Goal: Transaction & Acquisition: Download file/media

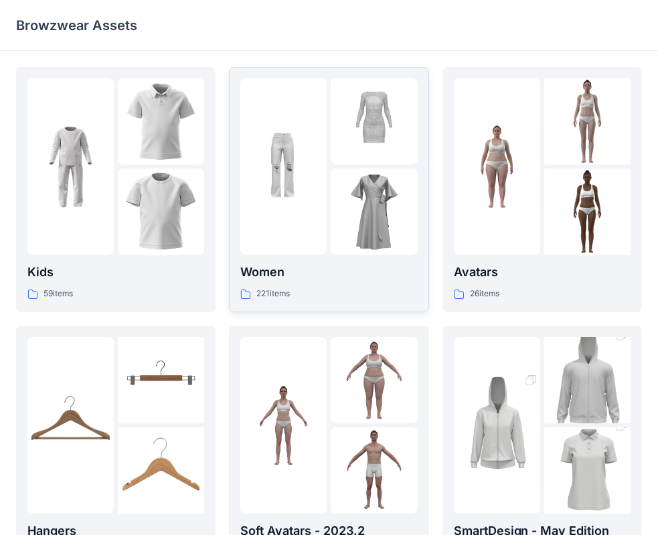
click at [321, 212] on div at bounding box center [283, 166] width 86 height 177
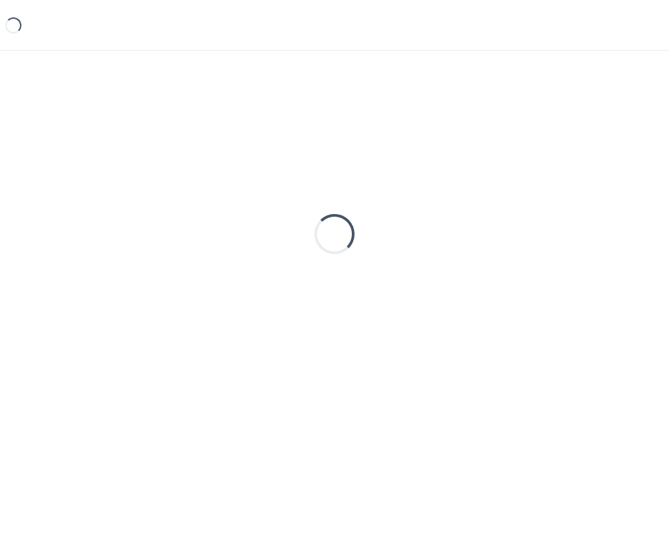
click at [321, 212] on div "Loading..." at bounding box center [334, 234] width 637 height 335
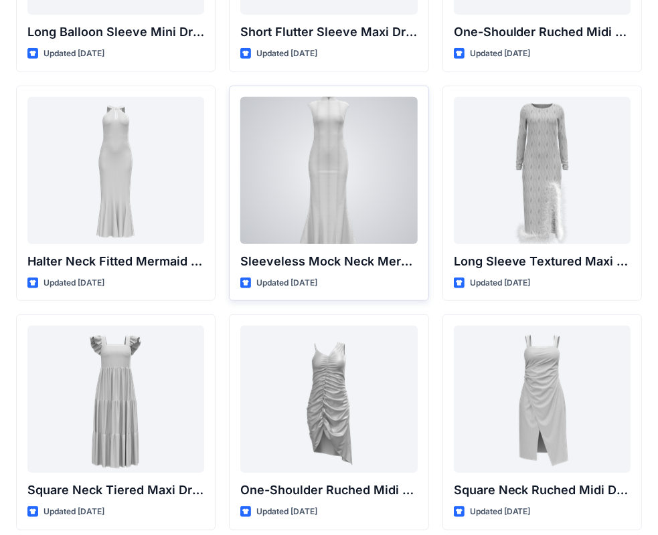
scroll to position [602, 0]
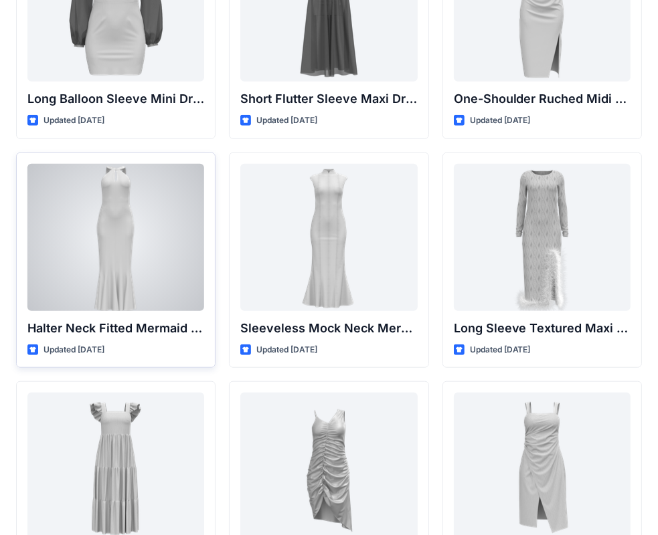
click at [145, 225] on div at bounding box center [115, 237] width 177 height 147
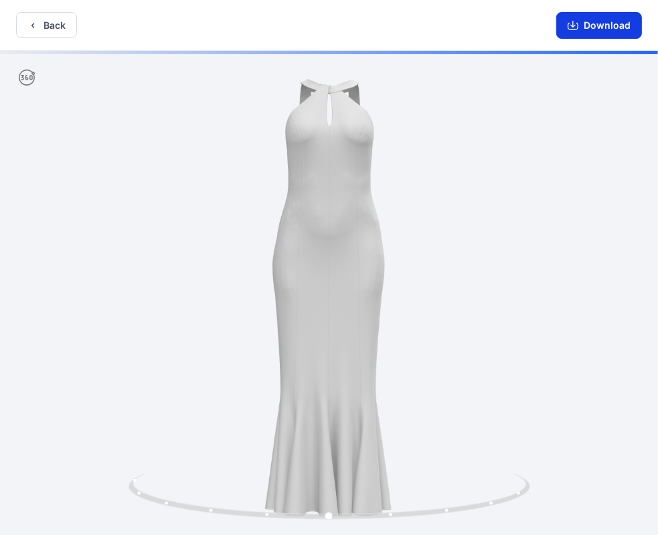
click at [592, 32] on button "Download" at bounding box center [599, 25] width 86 height 27
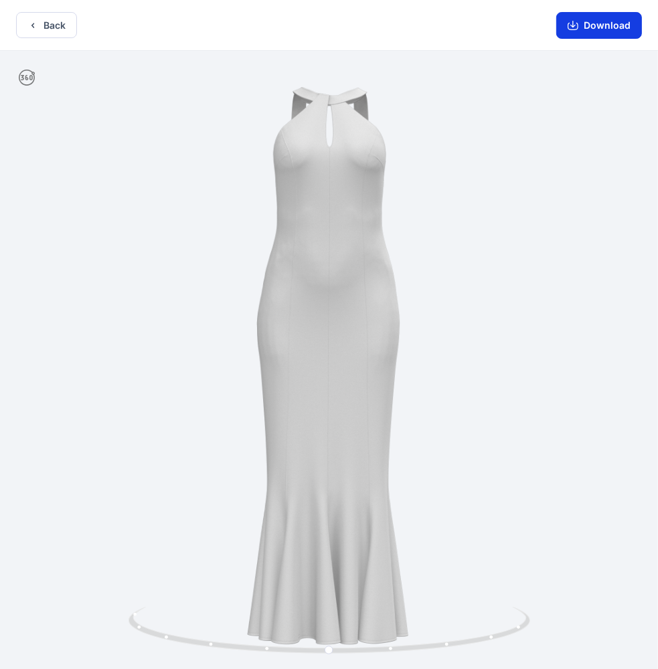
click at [594, 29] on button "Download" at bounding box center [599, 25] width 86 height 27
click at [588, 25] on button "Download" at bounding box center [599, 25] width 86 height 27
click at [587, 25] on button "Download" at bounding box center [599, 25] width 86 height 27
click at [40, 26] on button "Back" at bounding box center [46, 25] width 61 height 26
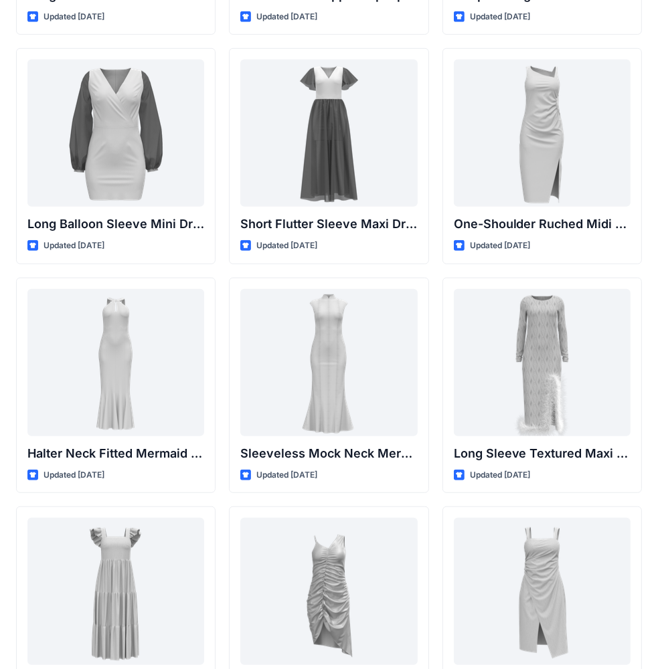
scroll to position [410, 0]
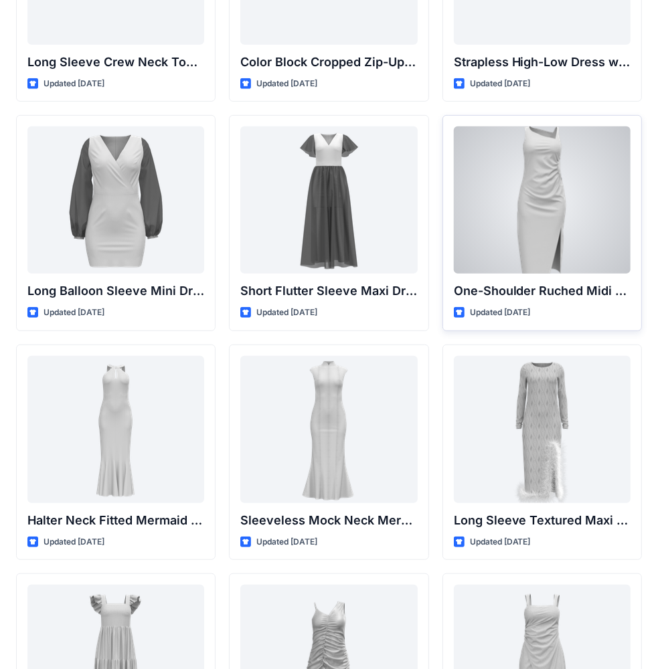
click at [531, 222] on div at bounding box center [542, 199] width 177 height 147
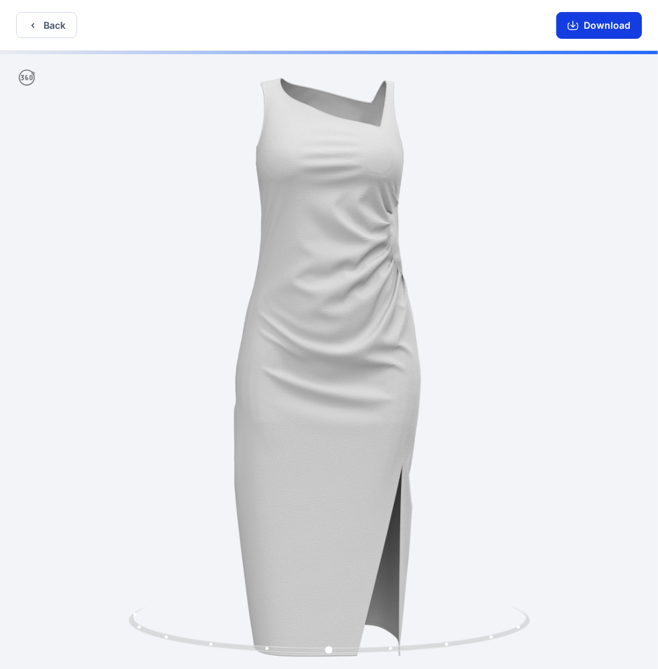
click at [585, 31] on button "Download" at bounding box center [599, 25] width 86 height 27
